Goal: Task Accomplishment & Management: Manage account settings

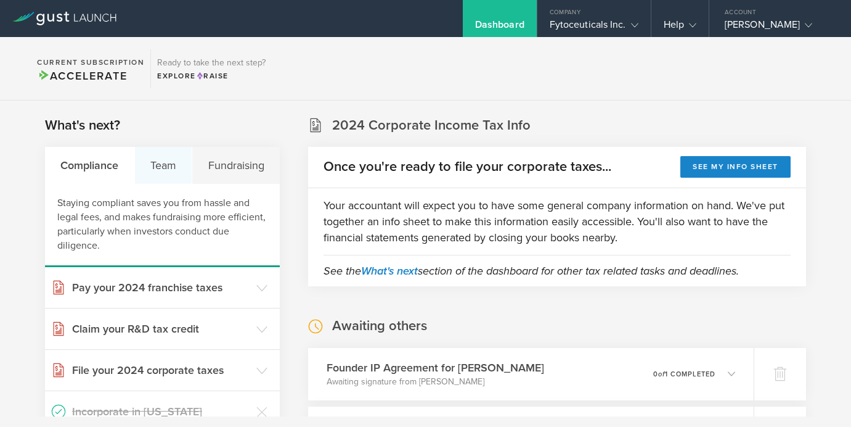
click at [168, 158] on div "Team" at bounding box center [164, 165] width 58 height 37
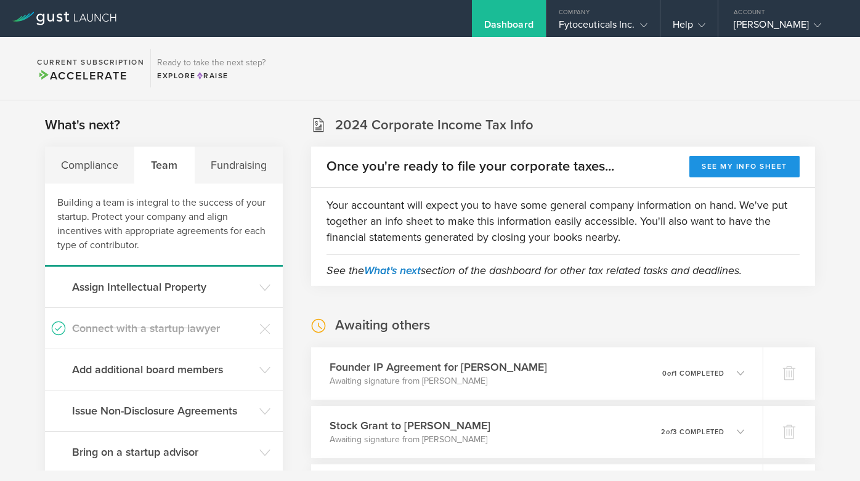
click at [714, 171] on button "See my info sheet" at bounding box center [745, 167] width 110 height 22
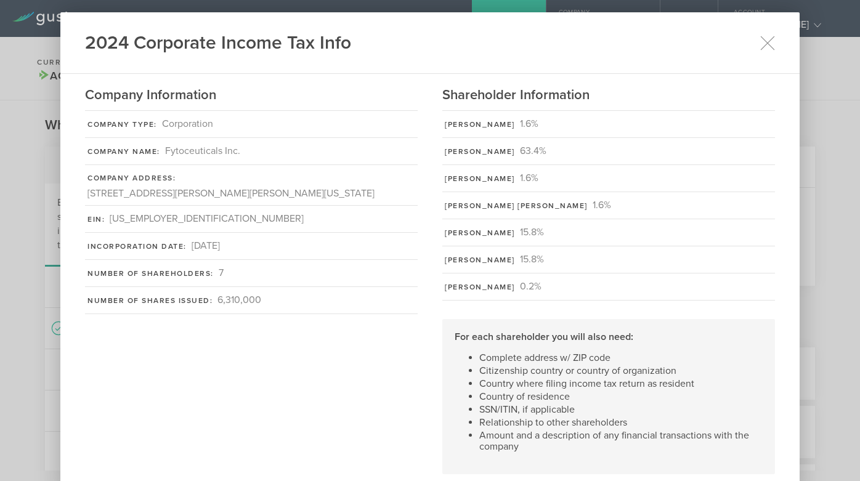
scroll to position [19, 0]
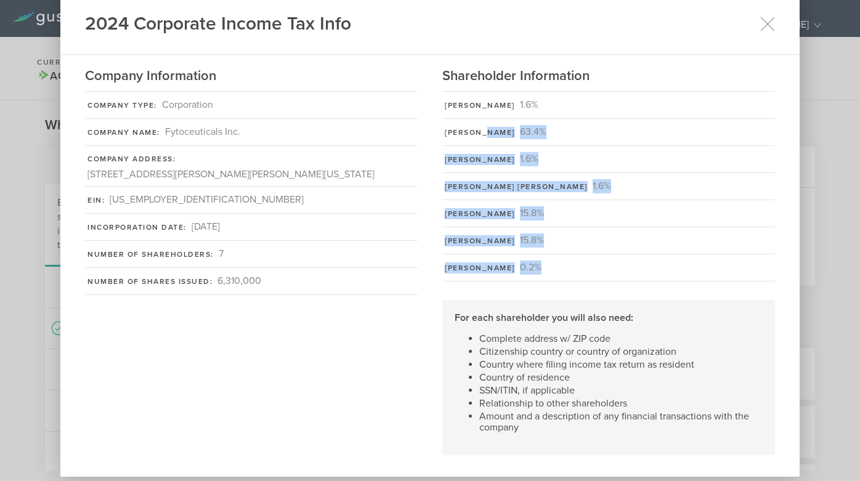
drag, startPoint x: 645, startPoint y: 280, endPoint x: 486, endPoint y: 129, distance: 219.7
click at [486, 129] on div "[PERSON_NAME] 1.6% [PERSON_NAME] 63.4% [PERSON_NAME] 1.6% [PERSON_NAME] [PERSON…" at bounding box center [609, 183] width 333 height 197
click at [621, 203] on div "[PERSON_NAME] 15.8%" at bounding box center [609, 213] width 333 height 27
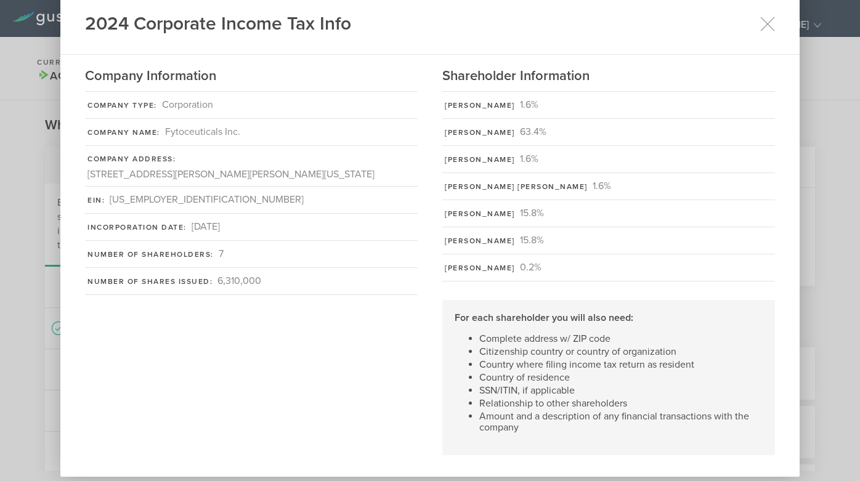
scroll to position [31, 0]
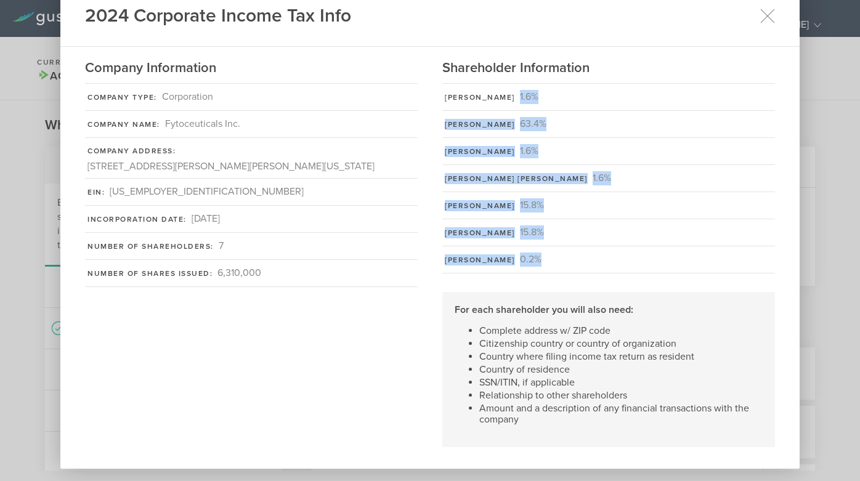
drag, startPoint x: 581, startPoint y: 268, endPoint x: 453, endPoint y: 102, distance: 209.6
click at [453, 102] on div "[PERSON_NAME] 1.6% [PERSON_NAME] 63.4% [PERSON_NAME] 1.6% [PERSON_NAME] [PERSON…" at bounding box center [609, 175] width 333 height 197
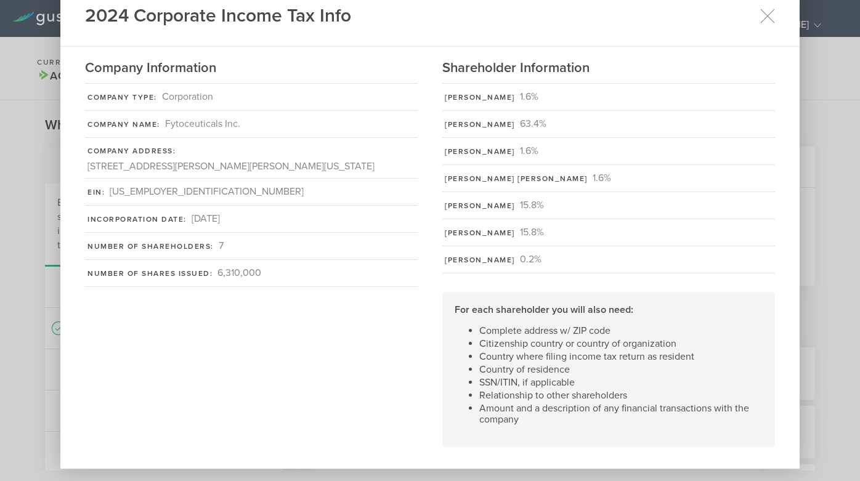
click at [601, 232] on div "[PERSON_NAME] 15.8%" at bounding box center [609, 232] width 333 height 27
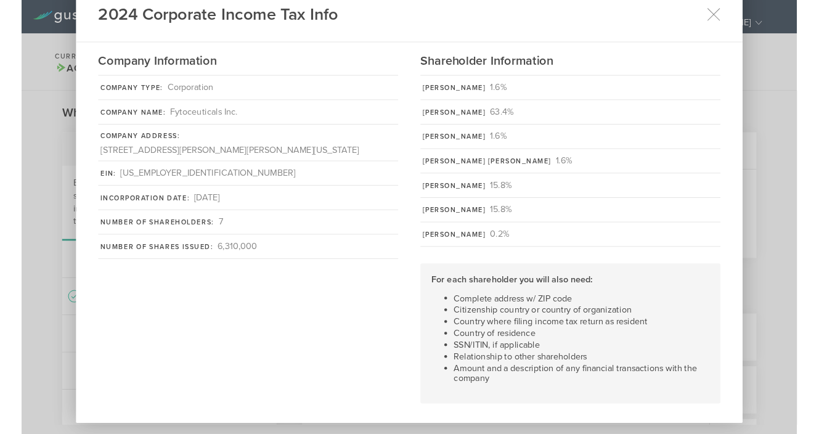
scroll to position [0, 0]
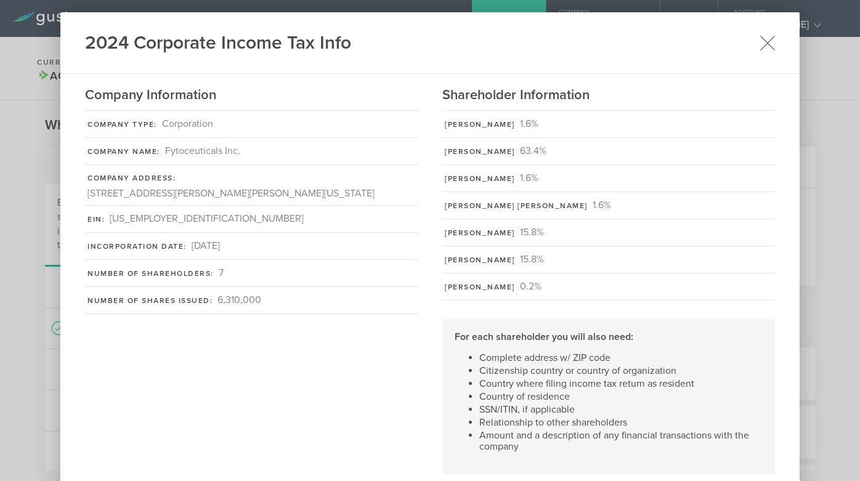
click at [762, 42] on icon at bounding box center [767, 42] width 15 height 15
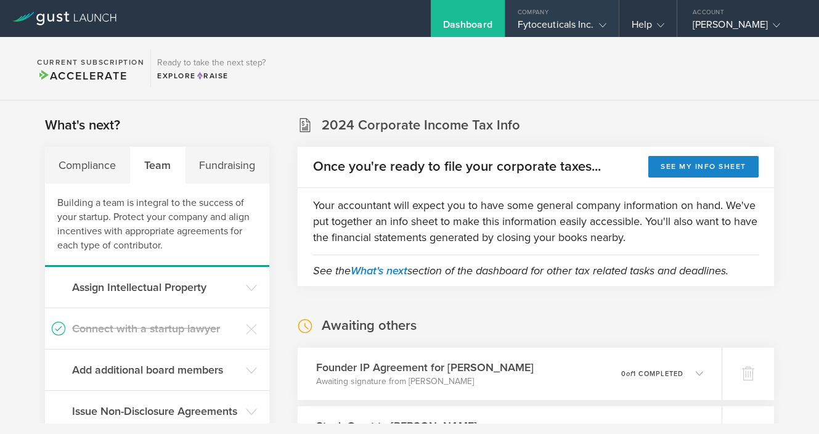
click at [555, 22] on div "Fytoceuticals Inc." at bounding box center [562, 27] width 89 height 18
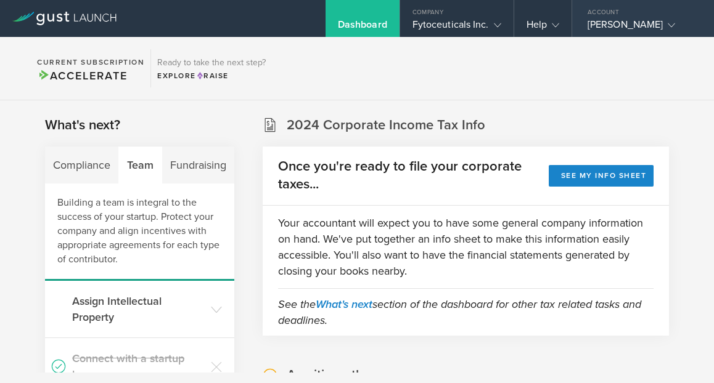
click at [695, 25] on div "[PERSON_NAME]" at bounding box center [643, 27] width 142 height 18
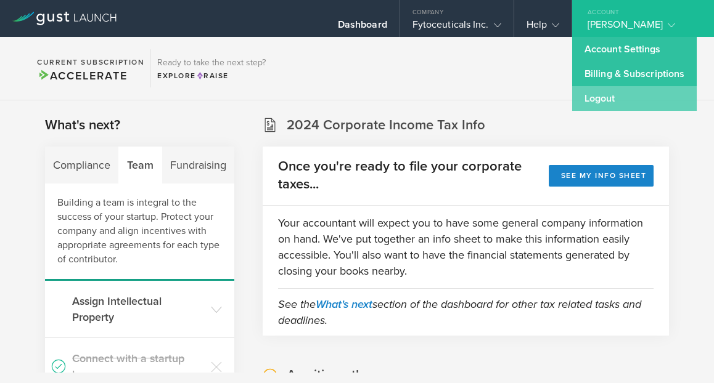
click at [610, 99] on link "Logout" at bounding box center [634, 98] width 125 height 25
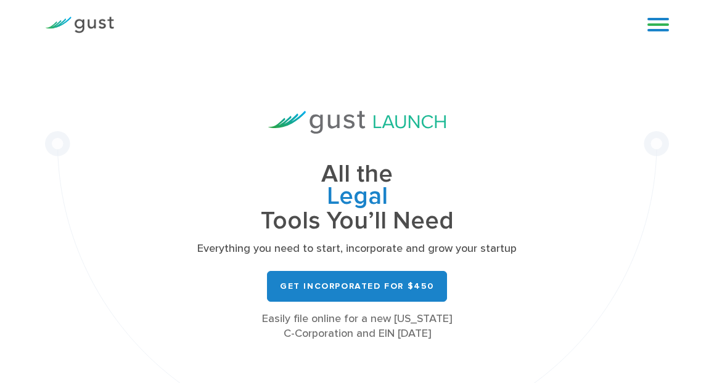
click at [658, 33] on link at bounding box center [658, 24] width 22 height 18
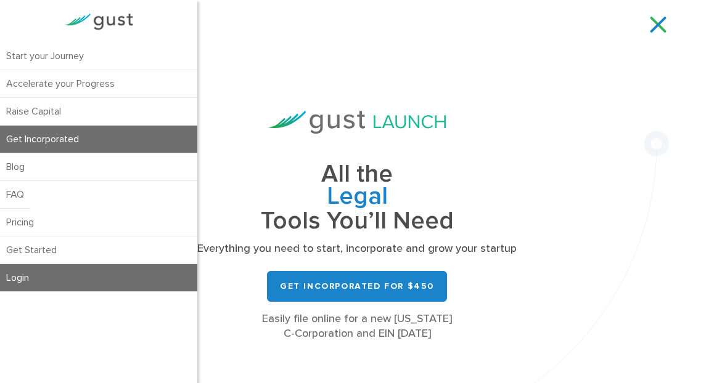
click at [89, 272] on link "Login" at bounding box center [98, 277] width 197 height 27
